Goal: Task Accomplishment & Management: Use online tool/utility

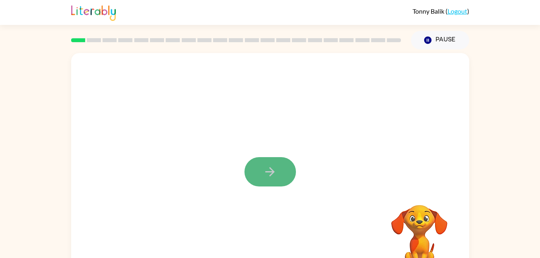
click at [285, 174] on button "button" at bounding box center [271, 171] width 52 height 29
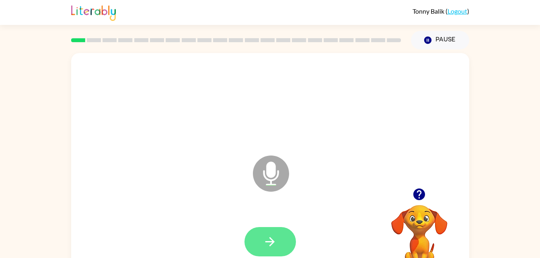
click at [282, 239] on button "button" at bounding box center [271, 241] width 52 height 29
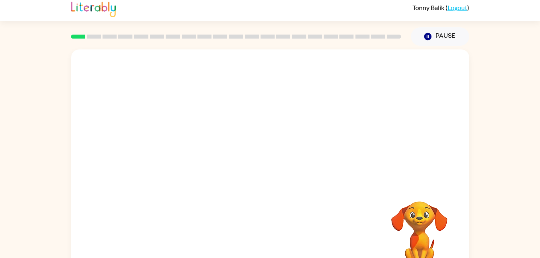
scroll to position [25, 0]
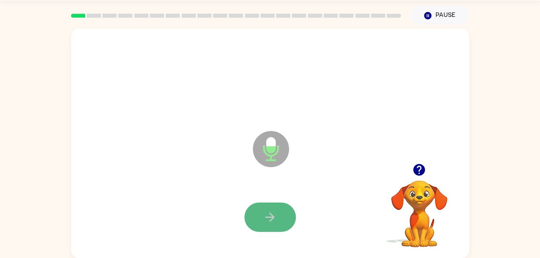
click at [276, 209] on button "button" at bounding box center [271, 217] width 52 height 29
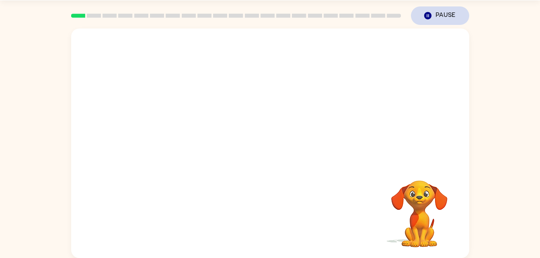
click at [451, 15] on button "Pause Pause" at bounding box center [440, 15] width 58 height 19
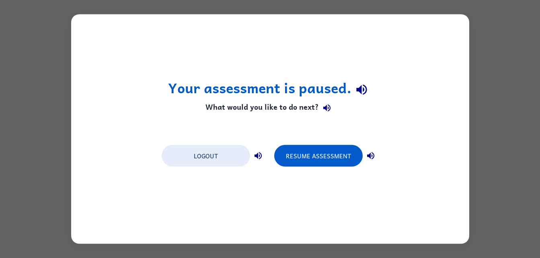
scroll to position [0, 0]
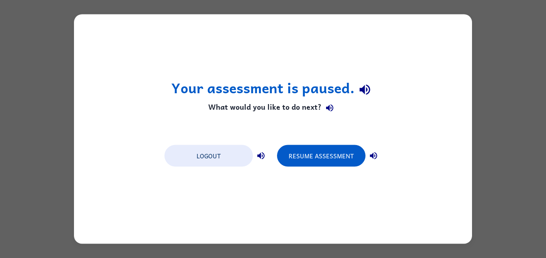
click at [502, 129] on div "Your assessment is paused. What would you like to do next? Logout Resume Assess…" at bounding box center [273, 129] width 546 height 258
click at [345, 158] on button "Resume Assessment" at bounding box center [321, 156] width 89 height 22
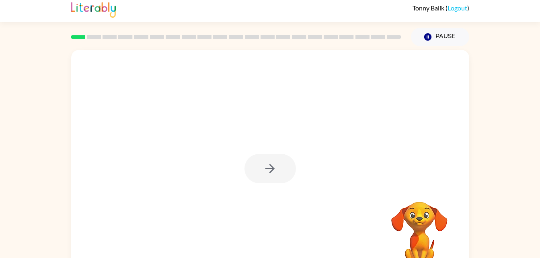
scroll to position [25, 0]
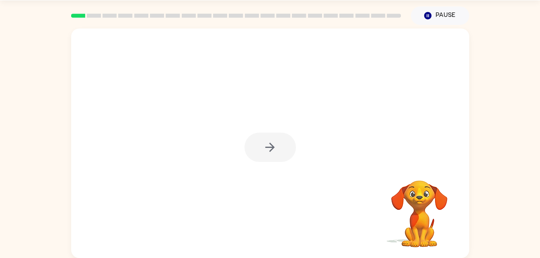
click at [244, 141] on div at bounding box center [270, 144] width 398 height 230
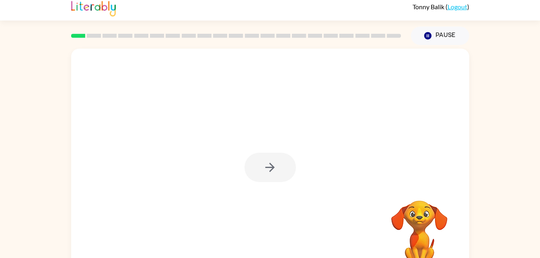
scroll to position [3, 0]
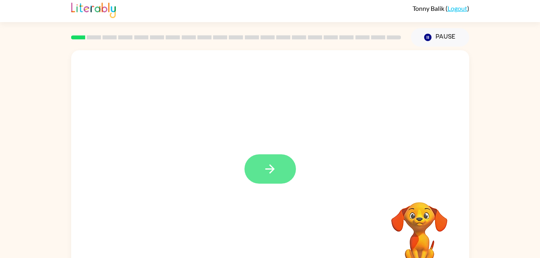
click at [267, 167] on icon "button" at bounding box center [270, 169] width 14 height 14
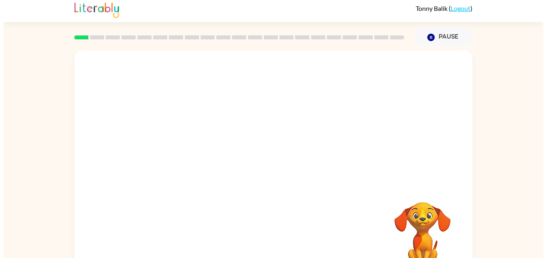
scroll to position [0, 0]
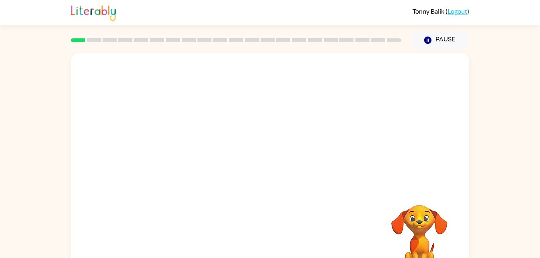
click at [276, 172] on div at bounding box center [270, 168] width 398 height 230
click at [277, 169] on div at bounding box center [270, 168] width 398 height 230
click at [266, 159] on div at bounding box center [251, 153] width 344 height 29
click at [252, 139] on div at bounding box center [251, 153] width 344 height 29
click at [224, 113] on div at bounding box center [270, 102] width 382 height 66
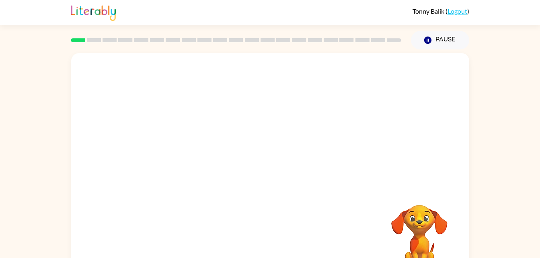
click at [214, 101] on div at bounding box center [270, 102] width 382 height 66
click at [173, 76] on div at bounding box center [270, 102] width 382 height 66
click at [156, 62] on div at bounding box center [270, 168] width 398 height 230
click at [75, 39] on rect at bounding box center [78, 40] width 14 height 4
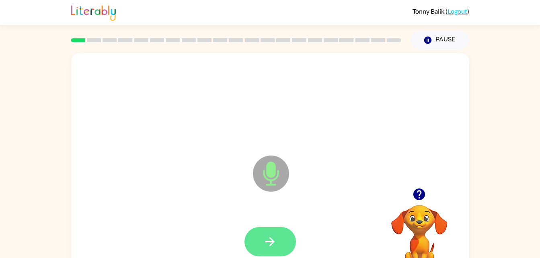
click at [262, 239] on button "button" at bounding box center [271, 241] width 52 height 29
click at [278, 240] on button "button" at bounding box center [271, 241] width 52 height 29
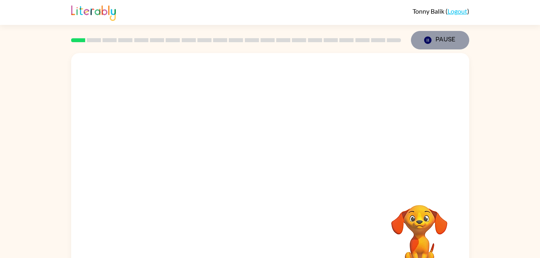
click at [453, 37] on button "Pause Pause" at bounding box center [440, 40] width 58 height 19
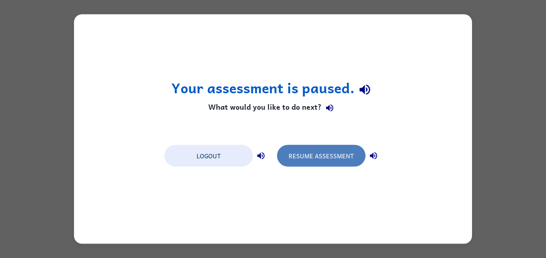
click at [336, 158] on button "Resume Assessment" at bounding box center [321, 156] width 89 height 22
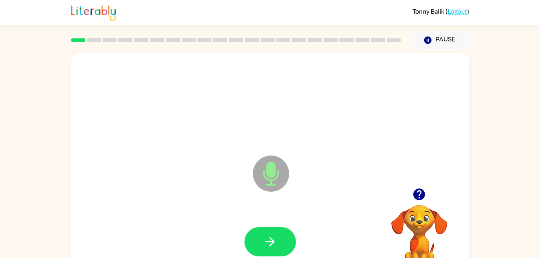
click at [414, 201] on icon "button" at bounding box center [419, 195] width 14 height 14
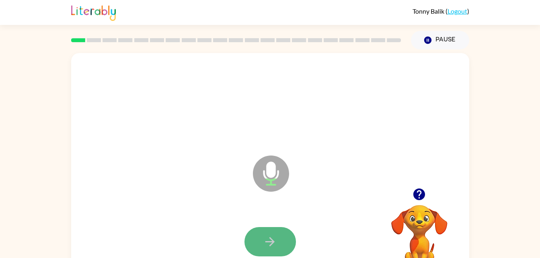
click at [287, 231] on button "button" at bounding box center [271, 241] width 52 height 29
click at [265, 236] on icon "button" at bounding box center [270, 242] width 14 height 14
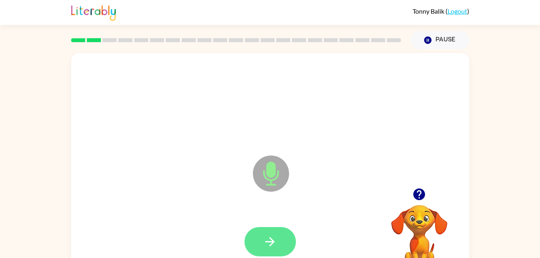
click at [282, 238] on button "button" at bounding box center [271, 241] width 52 height 29
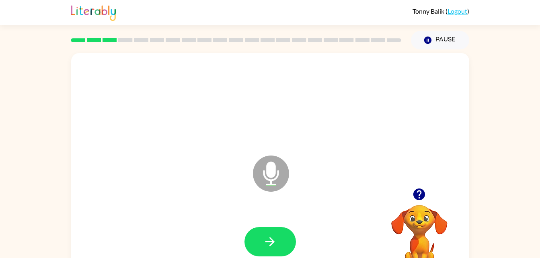
click at [423, 191] on icon "button" at bounding box center [420, 195] width 12 height 12
click at [423, 185] on button "button" at bounding box center [419, 194] width 21 height 21
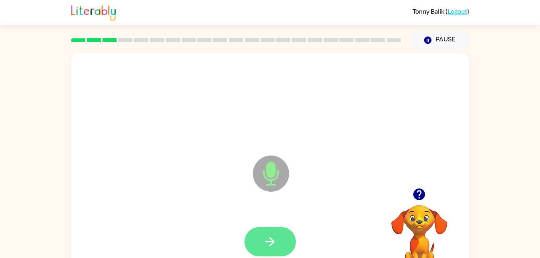
click at [260, 240] on button "button" at bounding box center [271, 241] width 52 height 29
click at [266, 255] on button "button" at bounding box center [271, 241] width 52 height 29
click at [279, 236] on button "button" at bounding box center [271, 241] width 52 height 29
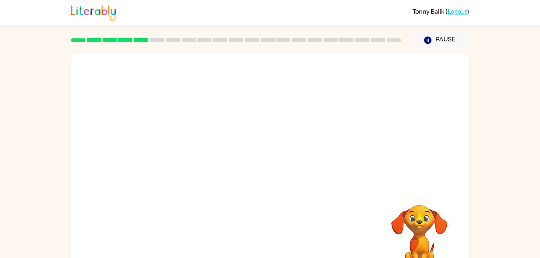
click at [480, 85] on div "Your browser must support playing .mp4 files to use Literably. Please try using…" at bounding box center [270, 165] width 540 height 233
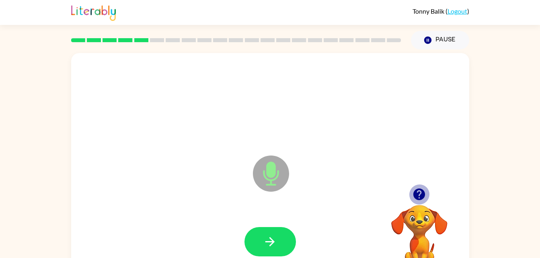
click at [424, 194] on icon "button" at bounding box center [420, 195] width 12 height 12
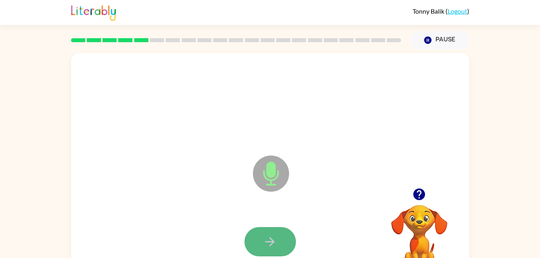
click at [273, 232] on button "button" at bounding box center [271, 241] width 52 height 29
click at [270, 246] on icon "button" at bounding box center [270, 241] width 9 height 9
click at [420, 190] on icon "button" at bounding box center [420, 195] width 12 height 12
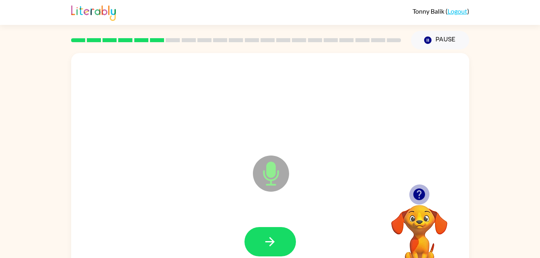
click at [416, 194] on icon "button" at bounding box center [420, 195] width 12 height 12
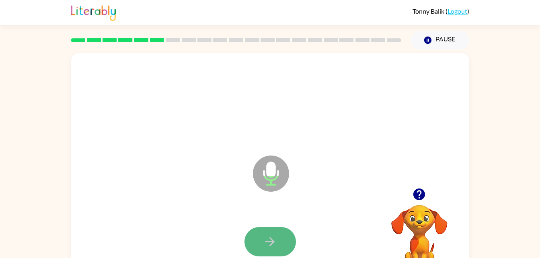
click at [273, 234] on button "button" at bounding box center [271, 241] width 52 height 29
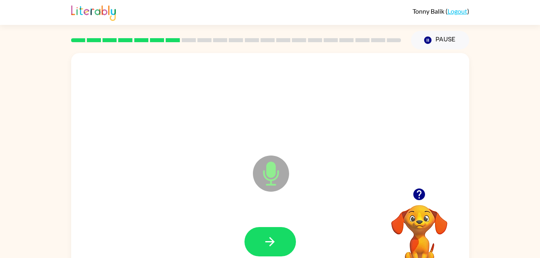
click at [415, 196] on icon "button" at bounding box center [420, 195] width 12 height 12
click at [280, 237] on button "button" at bounding box center [271, 241] width 52 height 29
click at [278, 228] on button "button" at bounding box center [271, 241] width 52 height 29
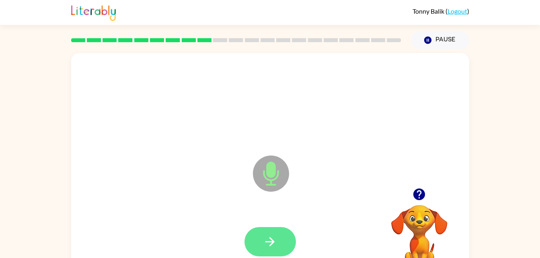
click at [277, 228] on button "button" at bounding box center [271, 241] width 52 height 29
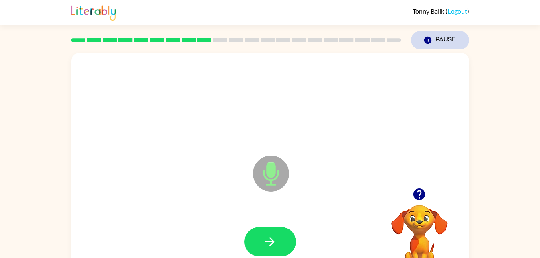
click at [431, 41] on icon "button" at bounding box center [427, 40] width 7 height 7
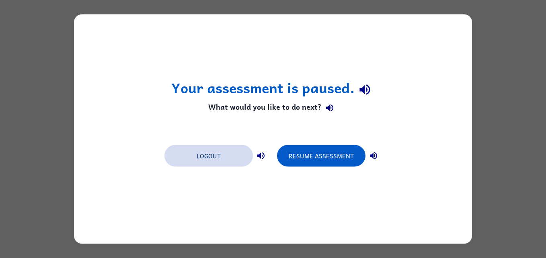
click at [231, 159] on button "Logout" at bounding box center [209, 156] width 89 height 22
